Goal: Task Accomplishment & Management: Complete application form

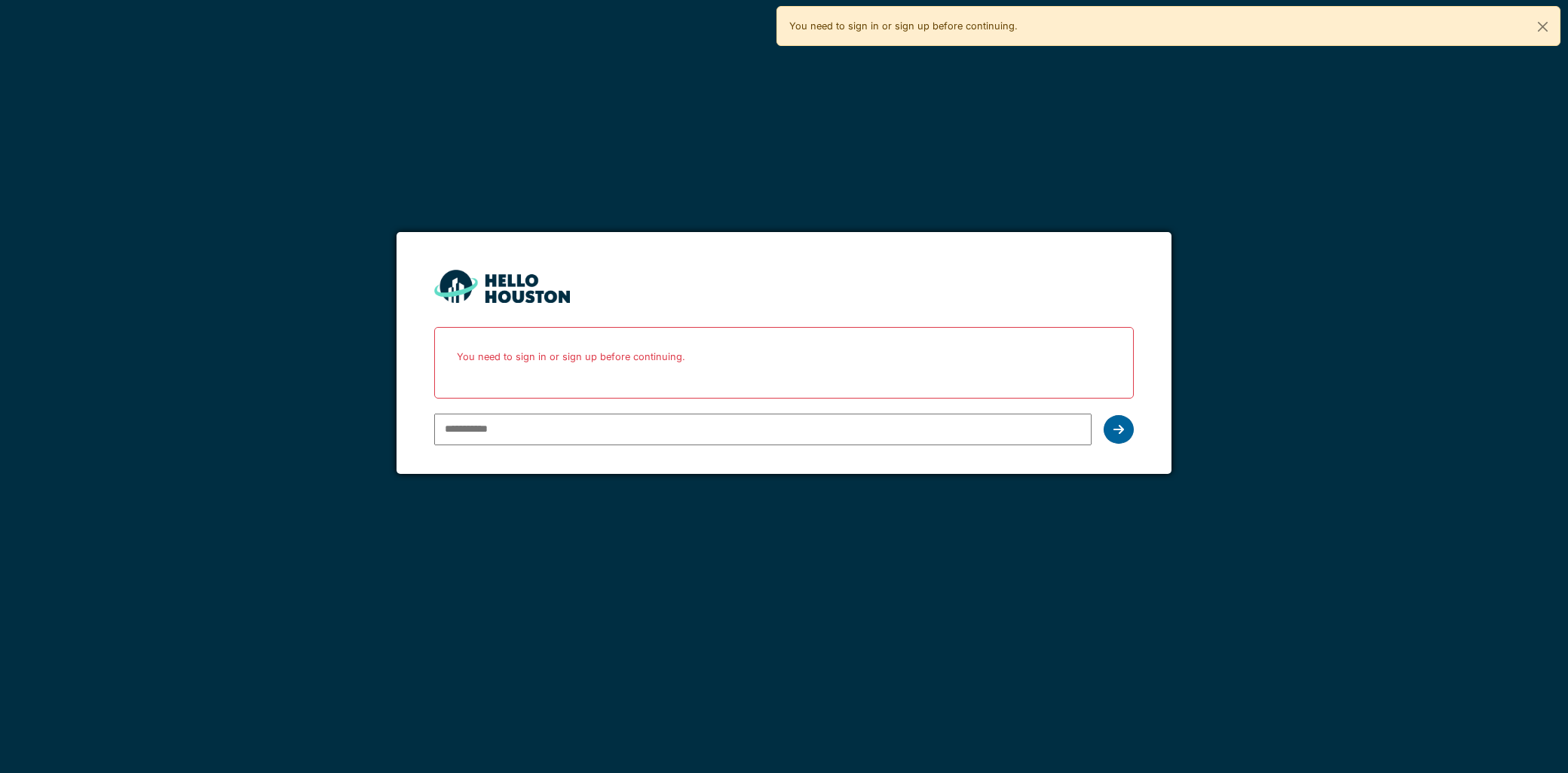
type input "**********"
click at [1108, 435] on div at bounding box center [1118, 430] width 30 height 29
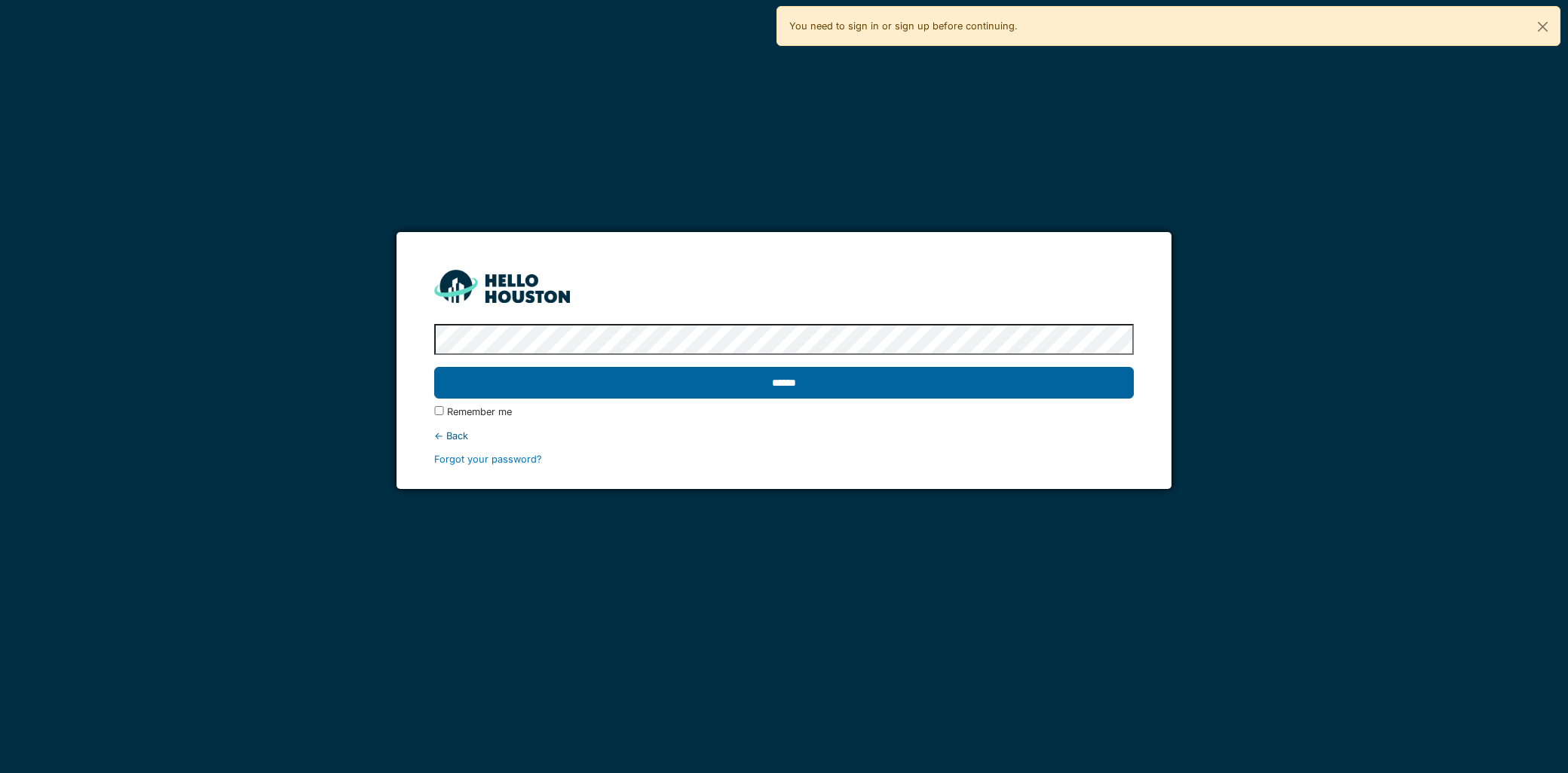
click at [967, 384] on input "******" at bounding box center [784, 383] width 699 height 32
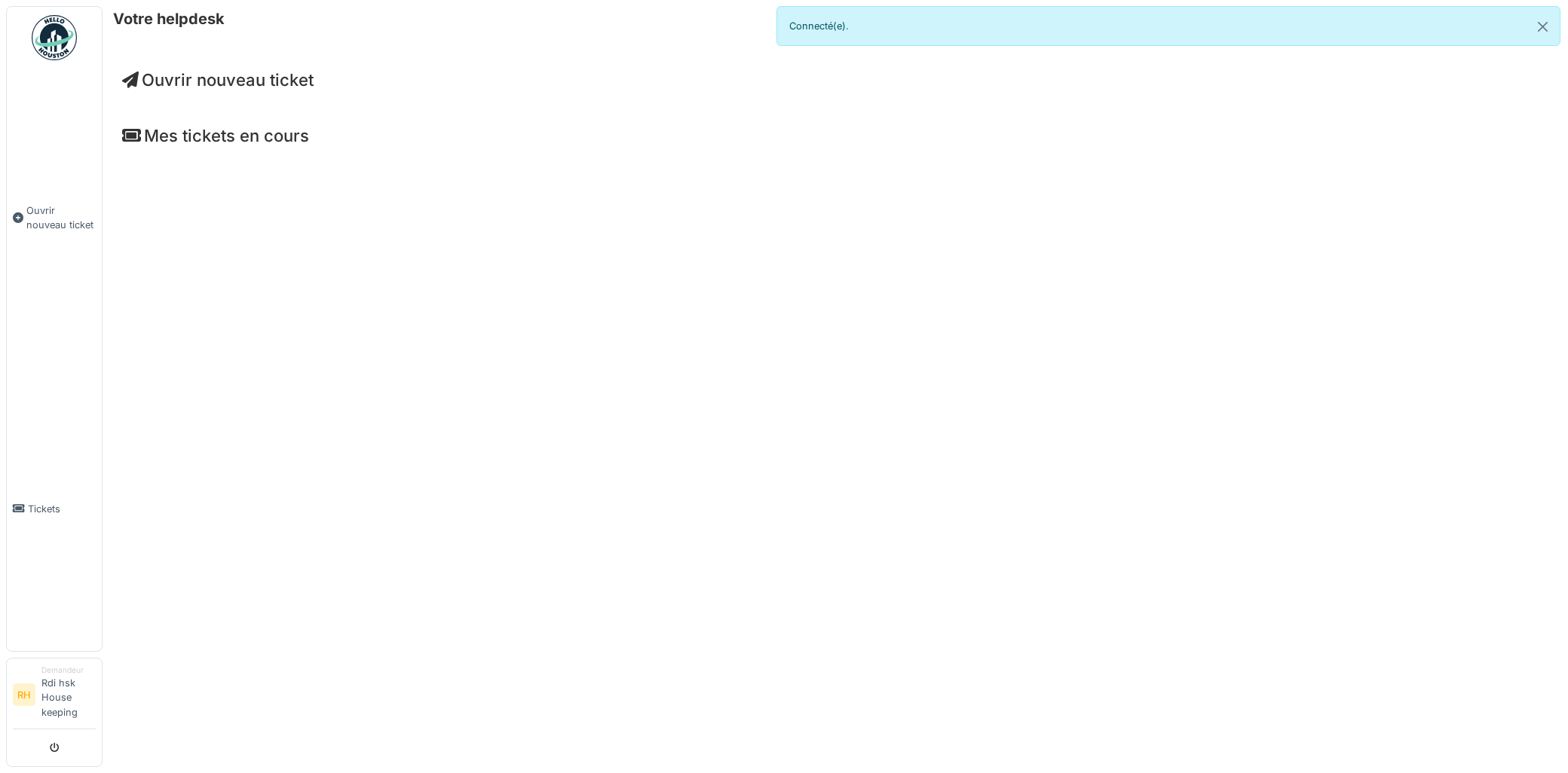
click at [213, 73] on span "Ouvrir nouveau ticket" at bounding box center [218, 80] width 192 height 20
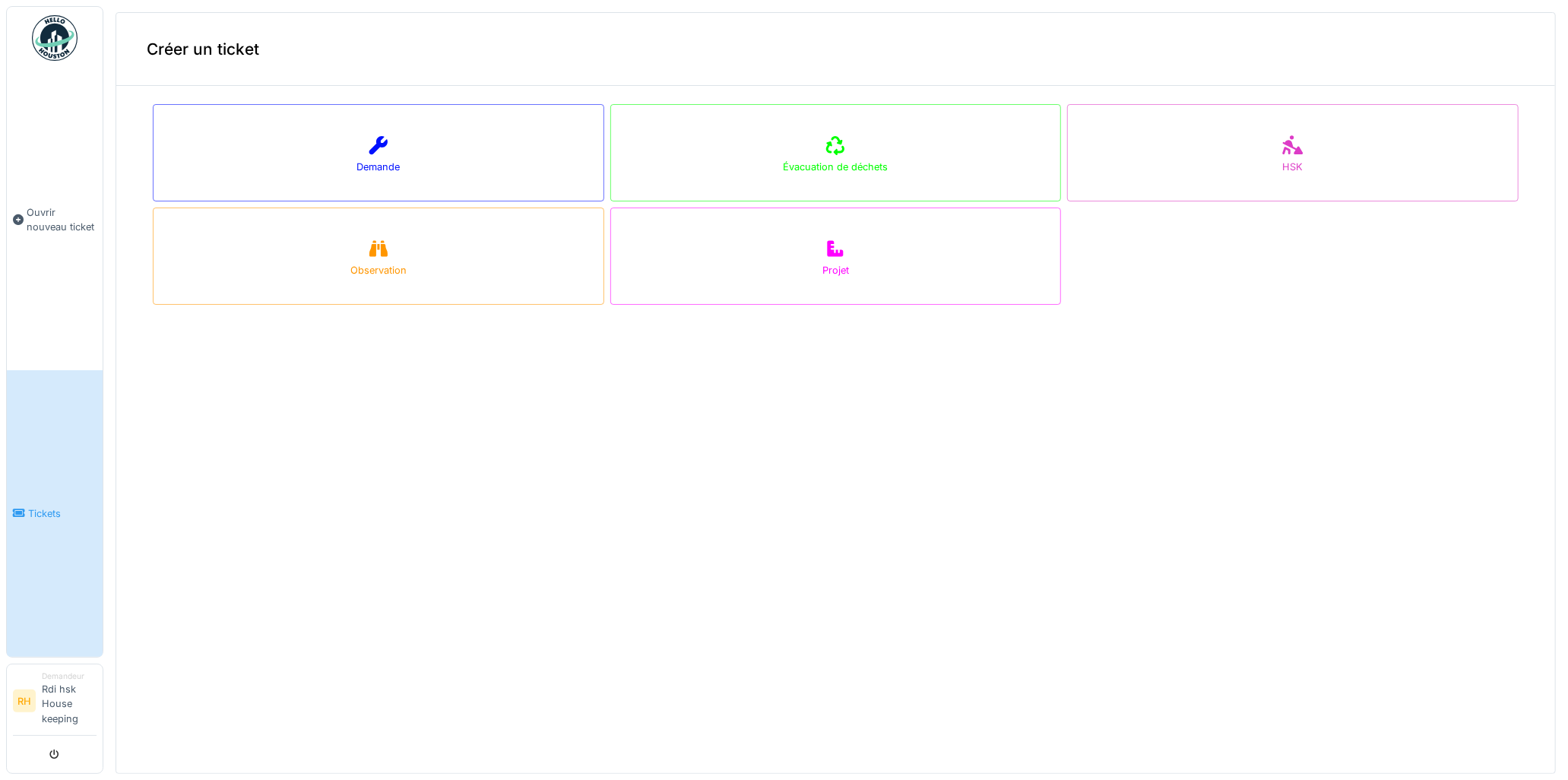
click at [87, 529] on link "Tickets" at bounding box center [54, 513] width 96 height 287
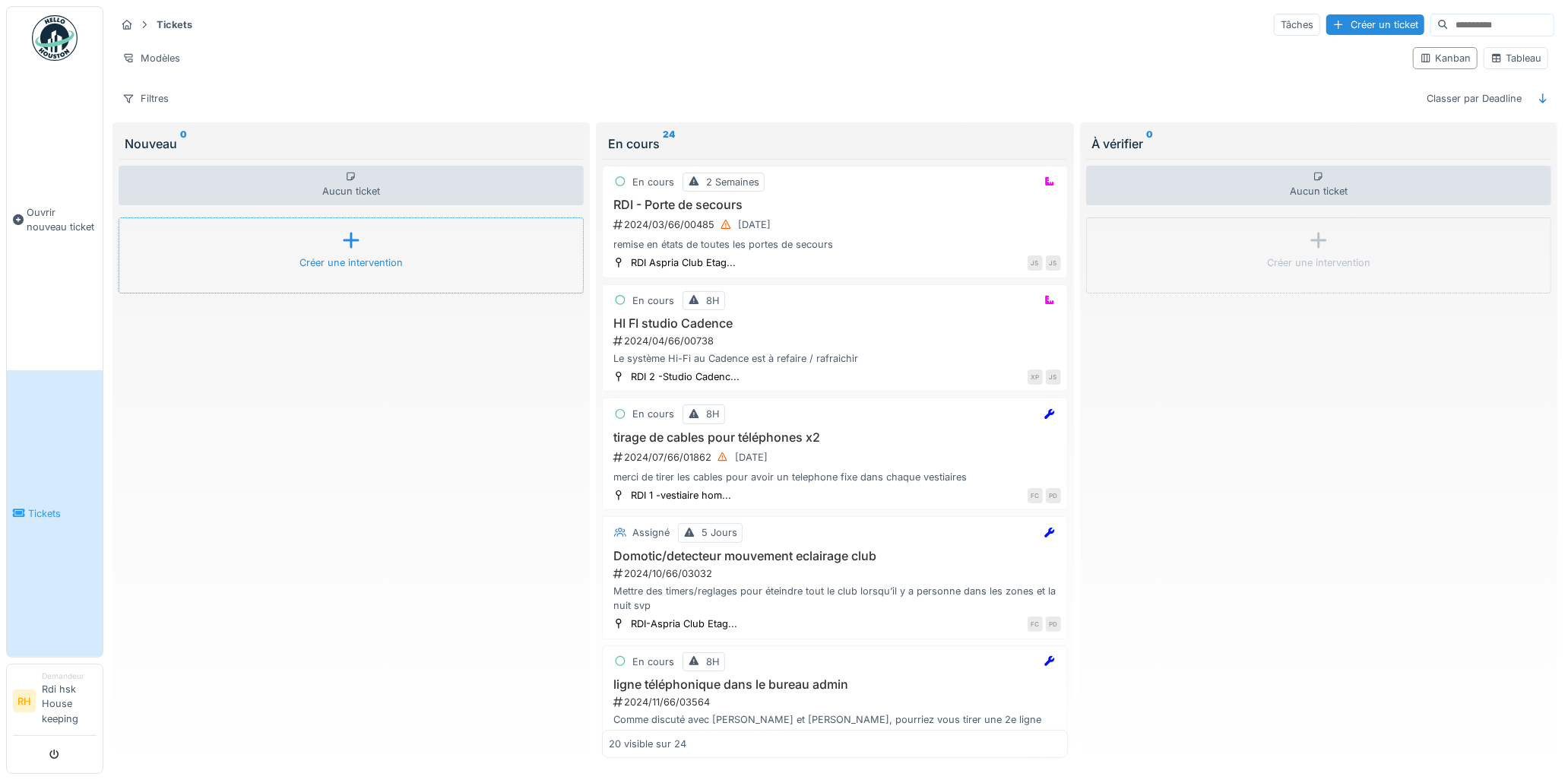
click at [355, 260] on div "Créer une intervention" at bounding box center [351, 262] width 103 height 15
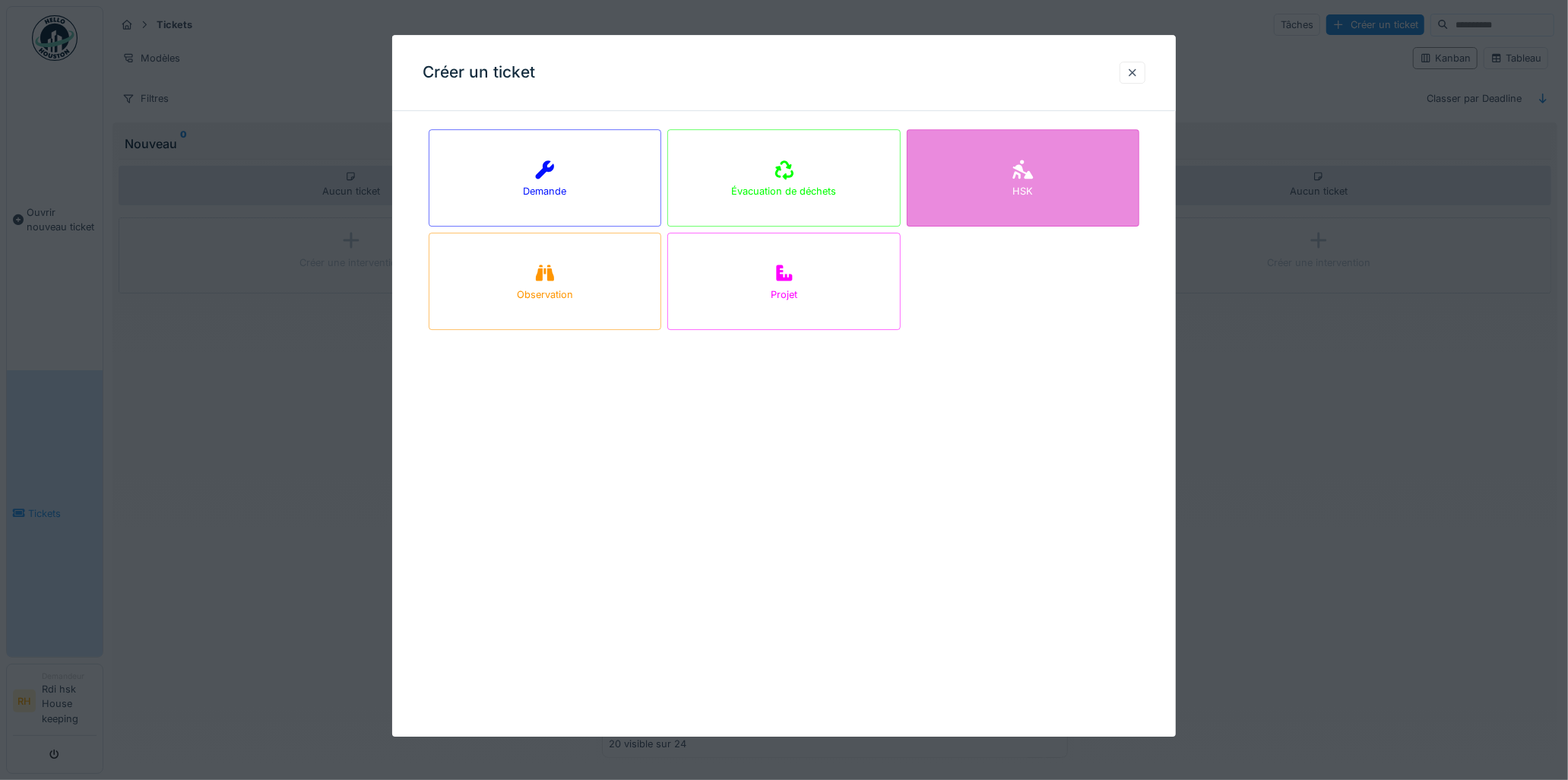
click at [933, 194] on div "HSK" at bounding box center [1023, 177] width 233 height 97
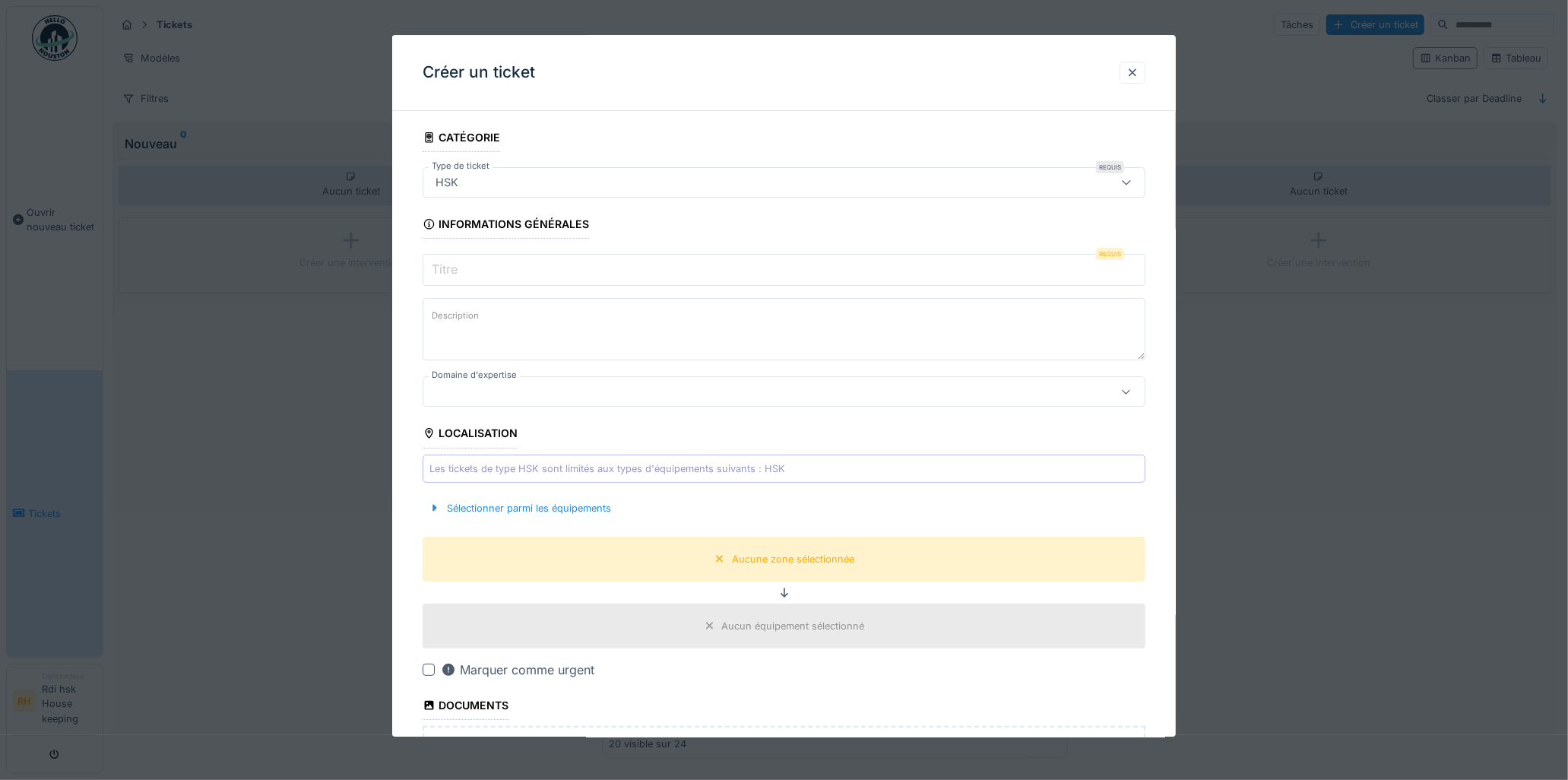
click at [635, 275] on input "Titre" at bounding box center [784, 270] width 723 height 32
click at [1138, 66] on div at bounding box center [1132, 72] width 12 height 15
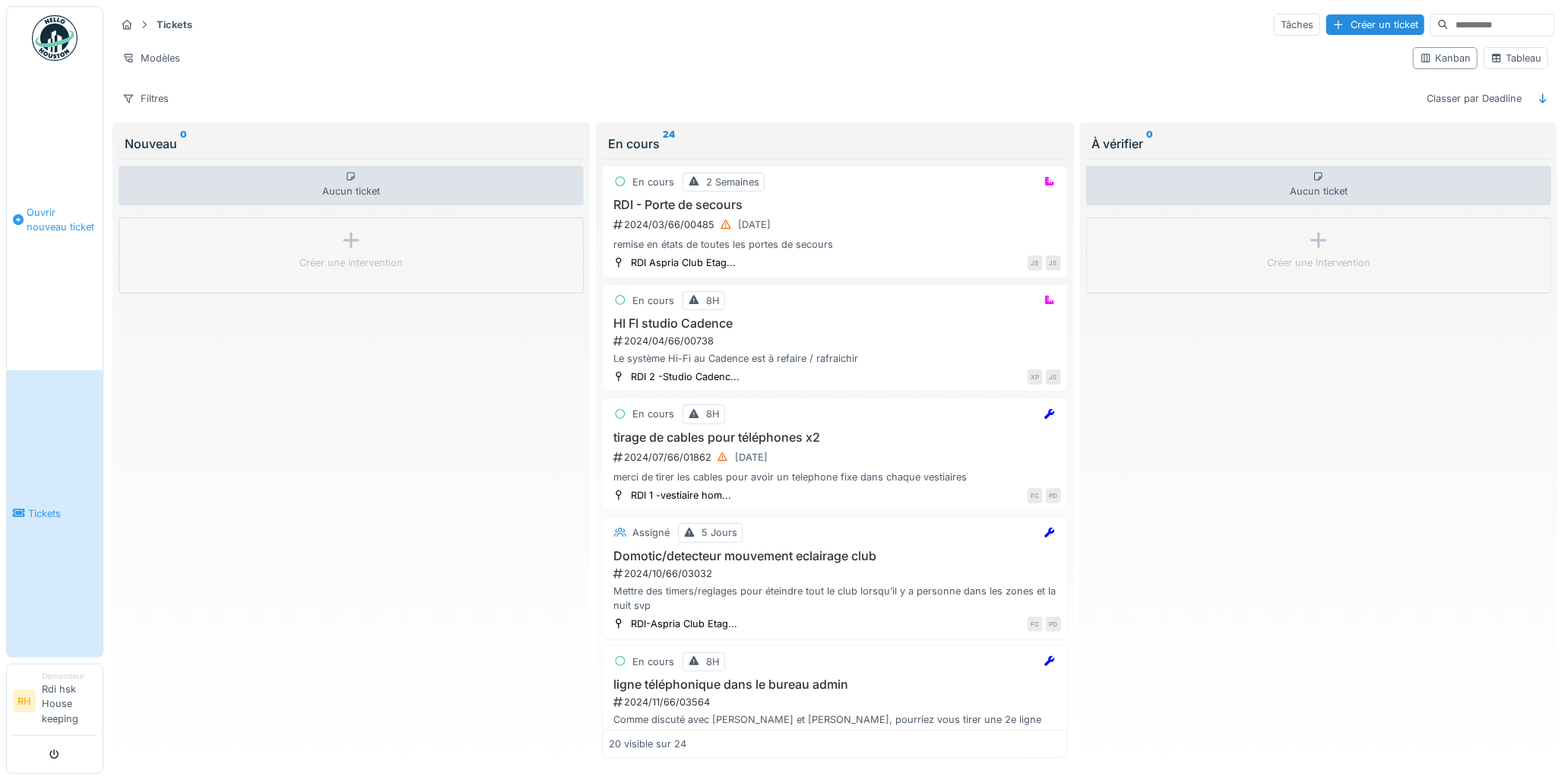
click at [31, 230] on span "Ouvrir nouveau ticket" at bounding box center [61, 219] width 70 height 29
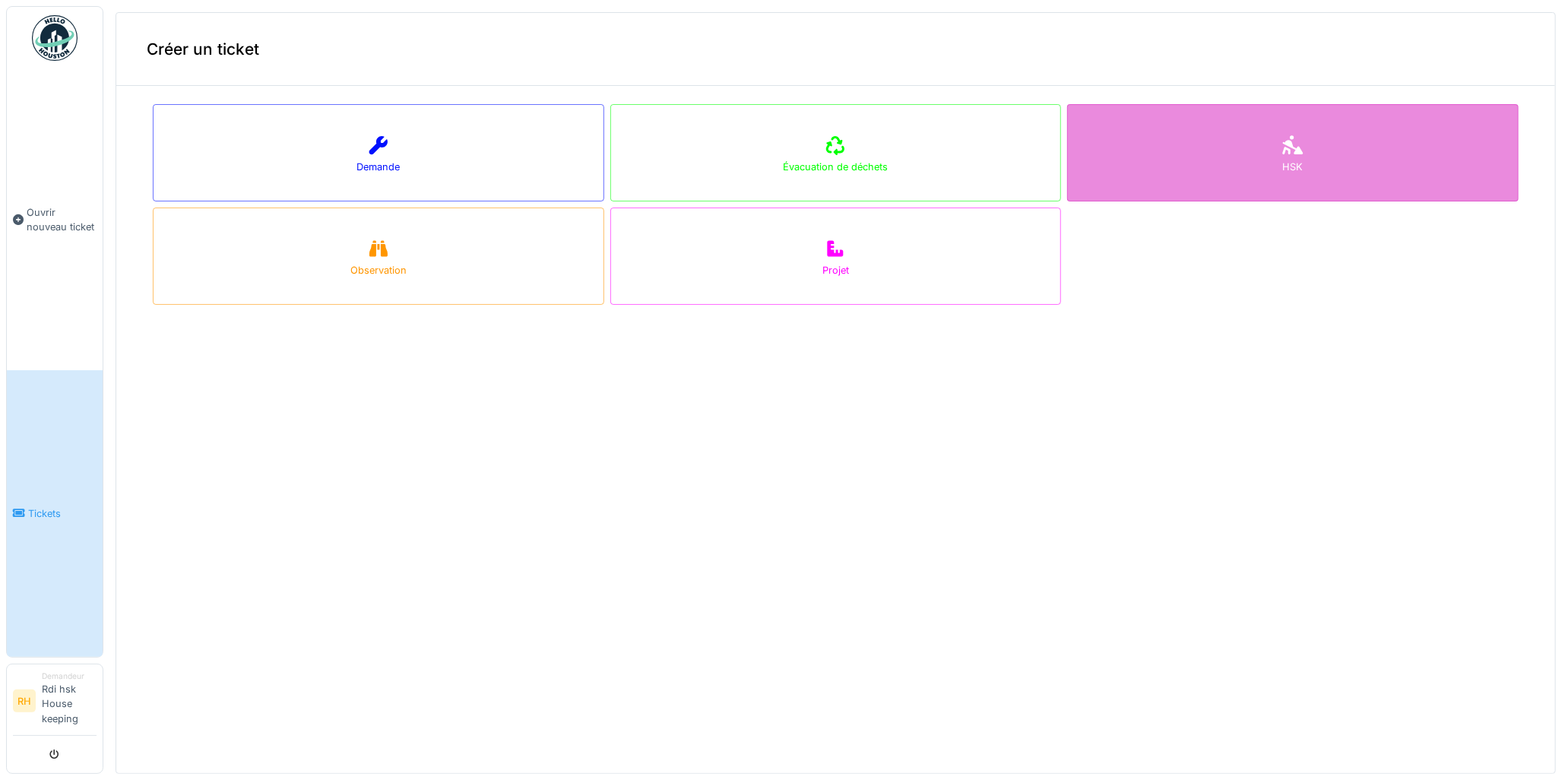
click at [1365, 164] on div "HSK" at bounding box center [1293, 152] width 452 height 97
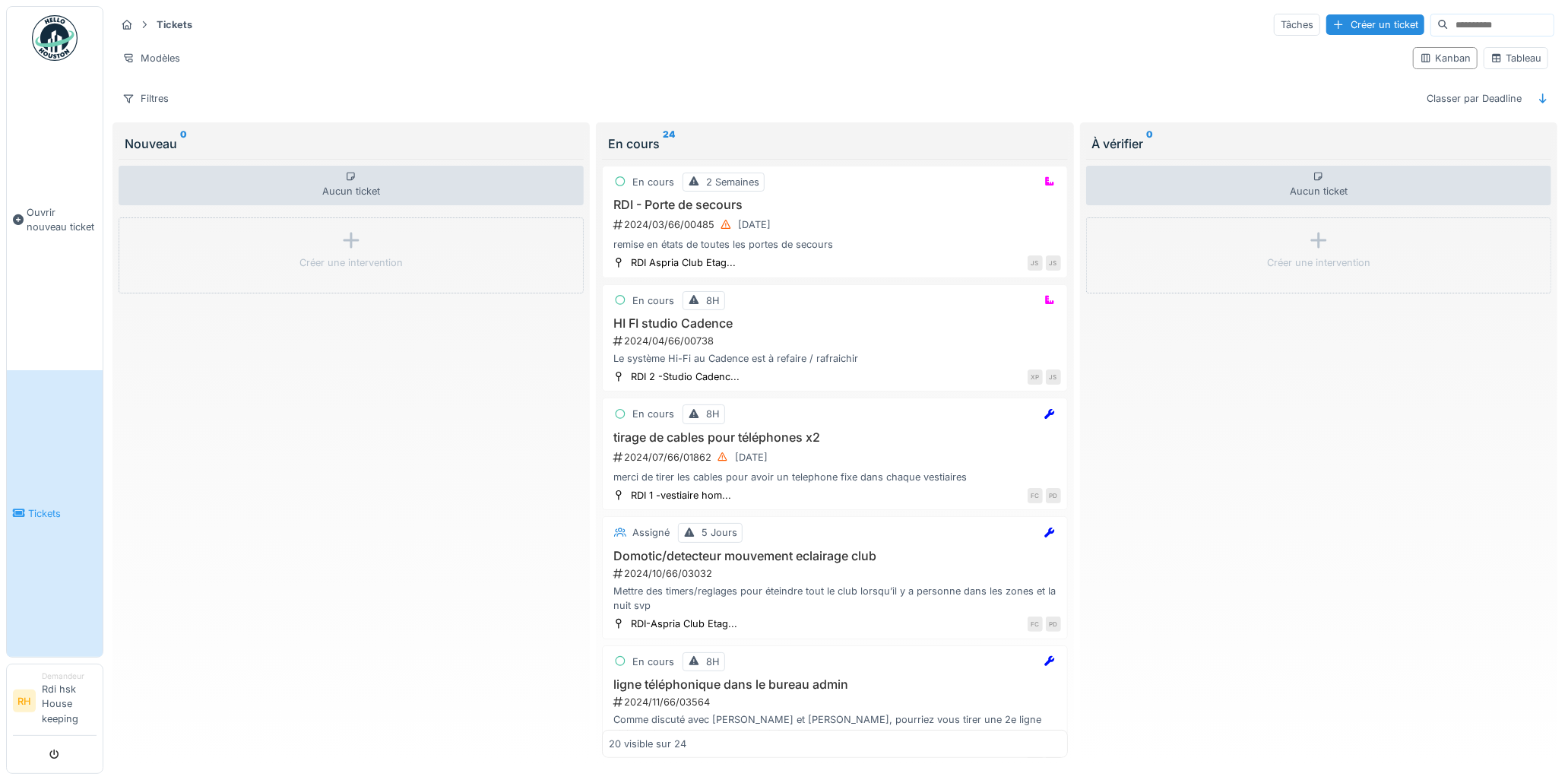
drag, startPoint x: 317, startPoint y: 213, endPoint x: 302, endPoint y: 198, distance: 21.2
click at [317, 213] on div "Aucun ticket Créer une intervention" at bounding box center [351, 459] width 465 height 600
click at [27, 205] on span "Ouvrir nouveau ticket" at bounding box center [61, 219] width 70 height 29
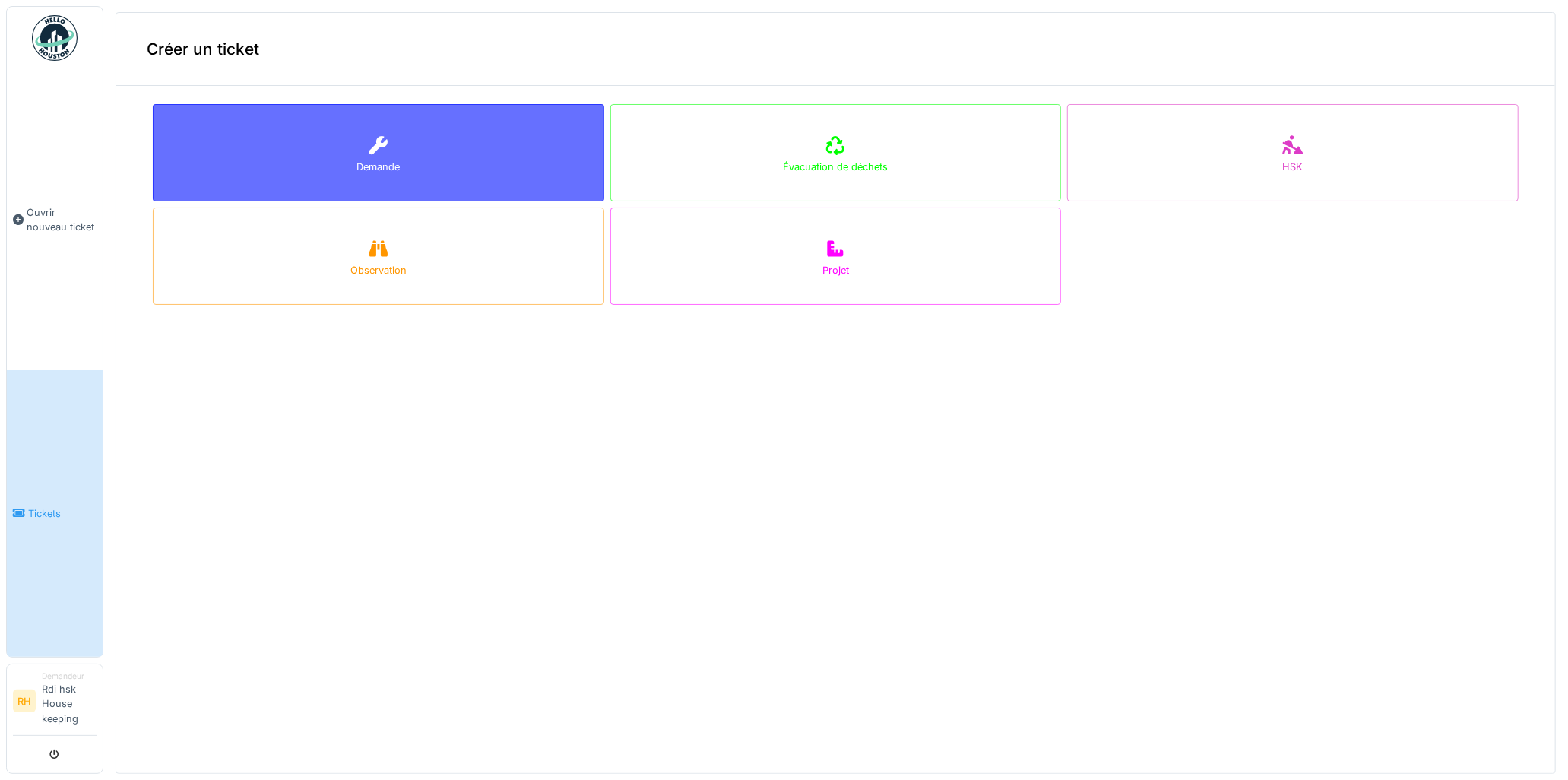
click at [324, 175] on div "Demande" at bounding box center [378, 152] width 452 height 97
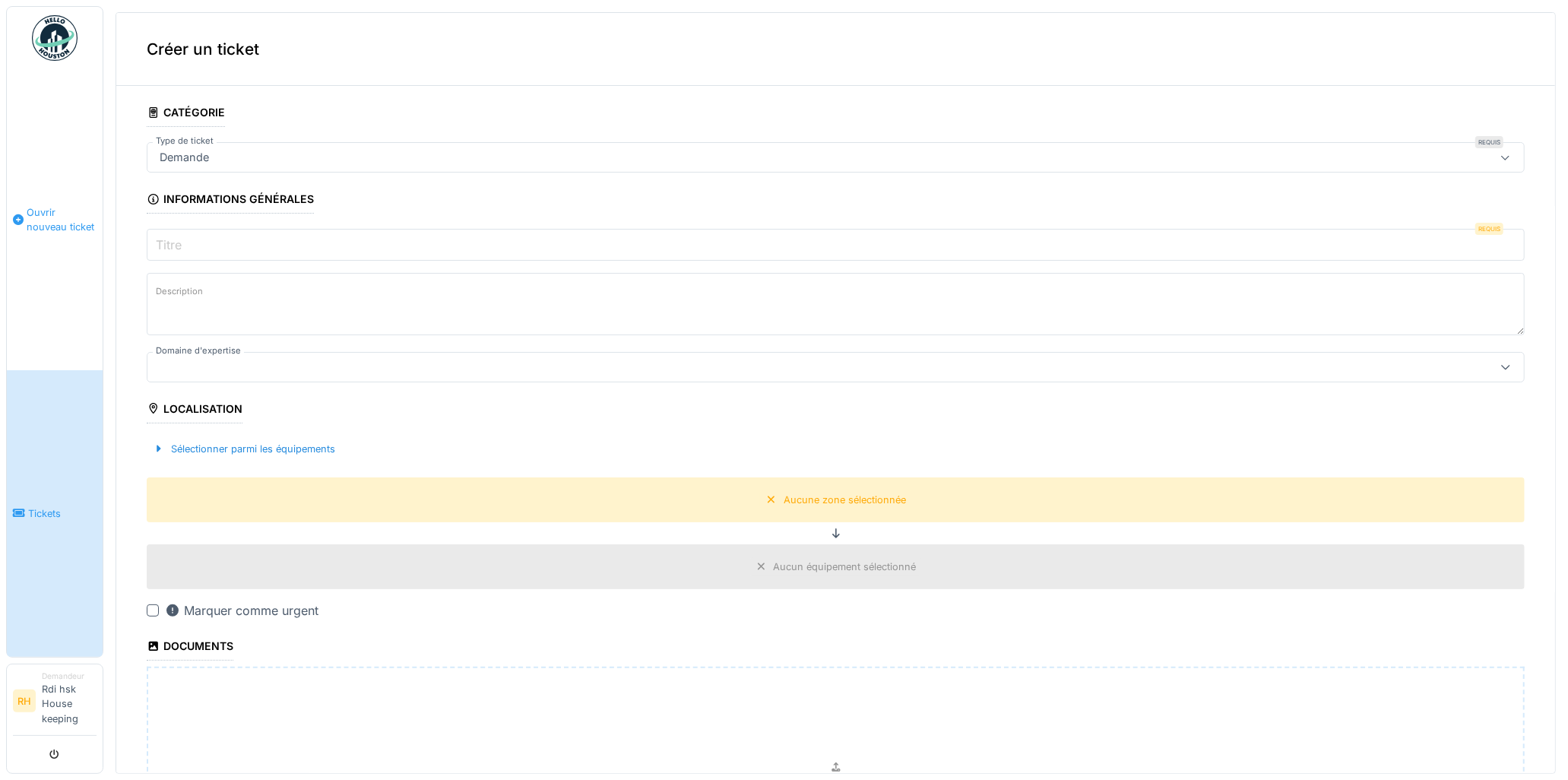
click at [49, 241] on link "Ouvrir nouveau ticket" at bounding box center [54, 219] width 96 height 301
